Goal: Task Accomplishment & Management: Manage account settings

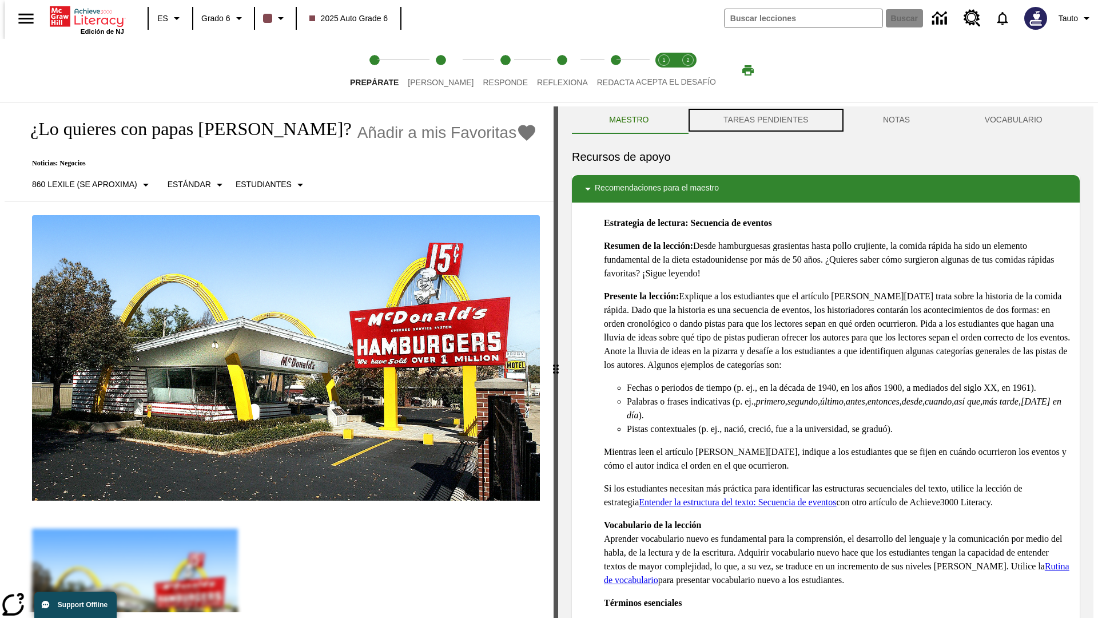
click at [765, 120] on button "TAREAS PENDIENTES" at bounding box center [766, 119] width 160 height 27
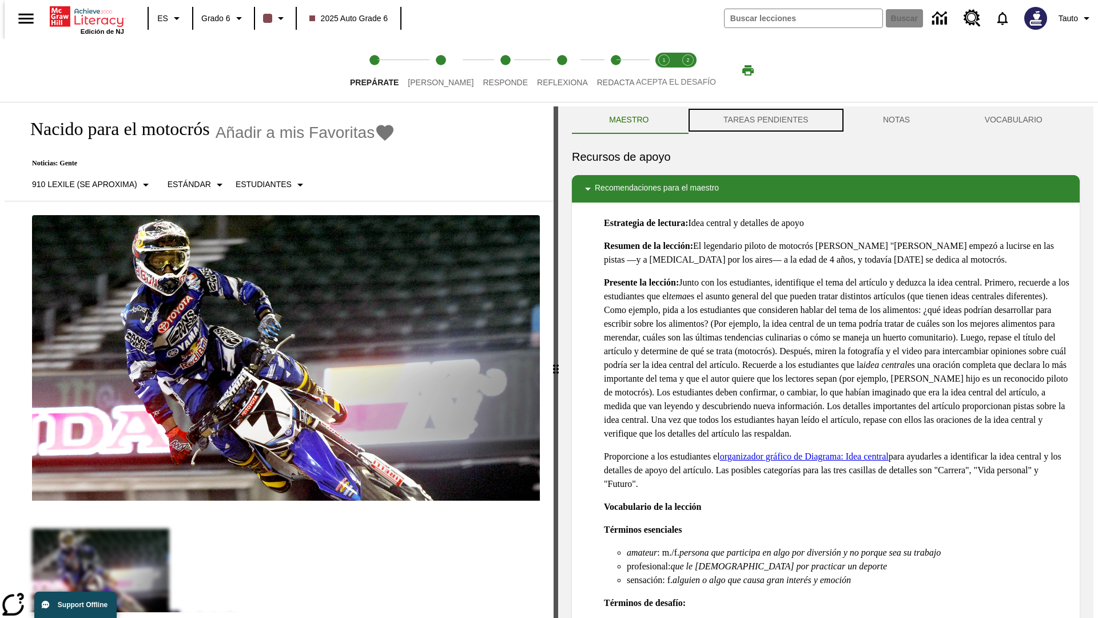
click at [765, 120] on button "TAREAS PENDIENTES" at bounding box center [766, 119] width 160 height 27
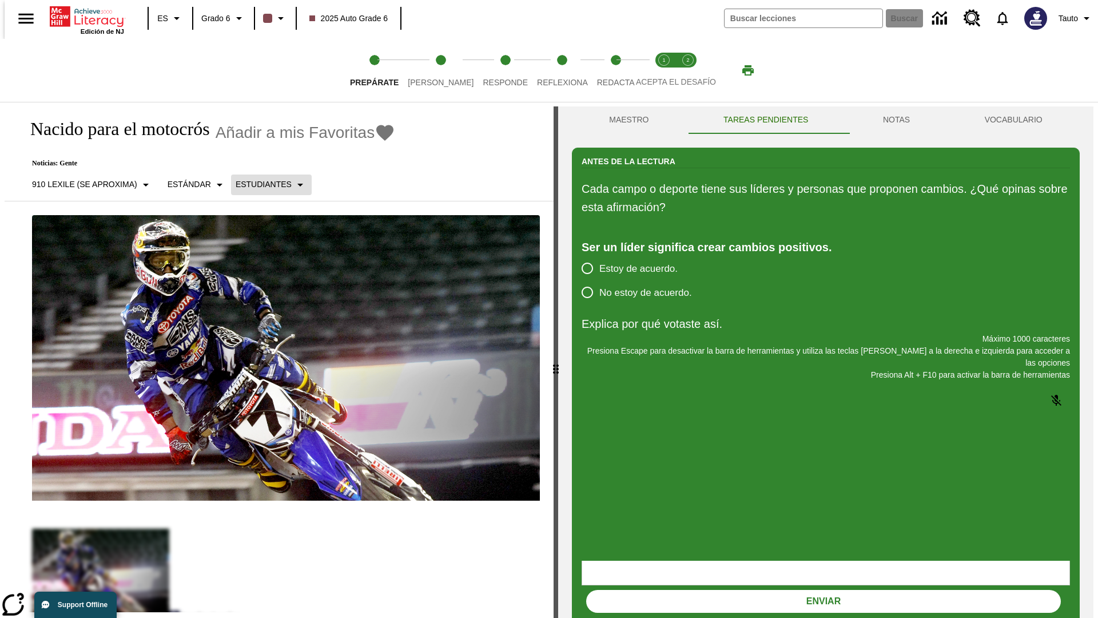
click at [262, 184] on p "Estudiantes" at bounding box center [264, 184] width 56 height 12
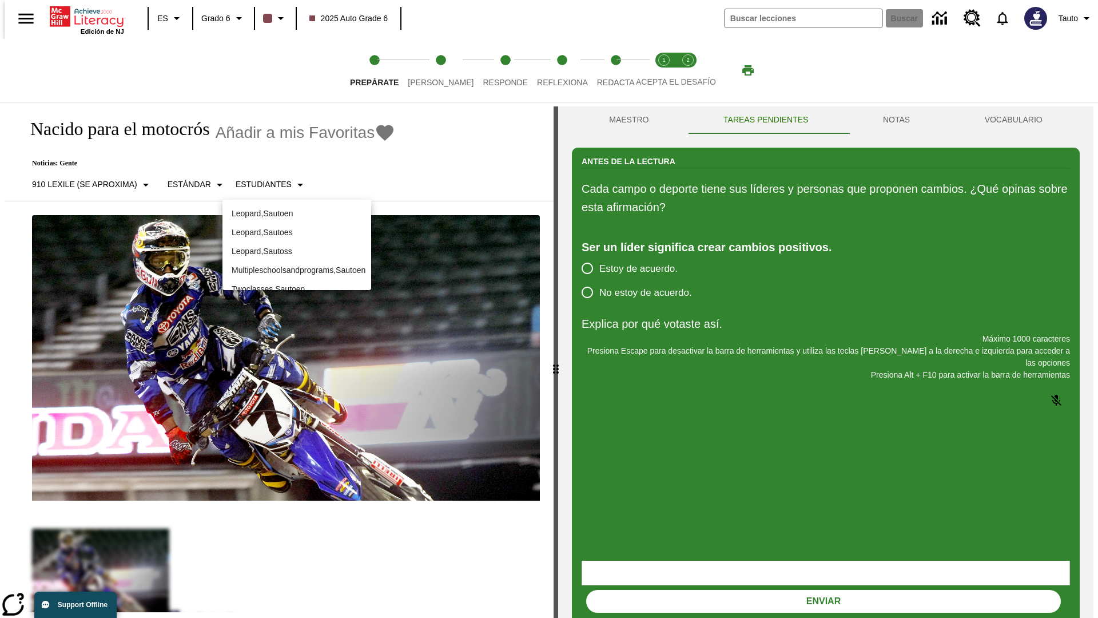
click at [297, 226] on p "Leopard , Sautoes" at bounding box center [297, 232] width 130 height 12
